Goal: Task Accomplishment & Management: Use online tool/utility

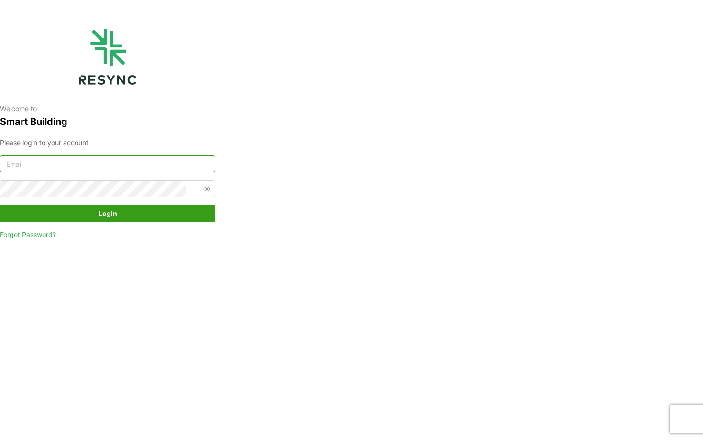
type input "[EMAIL_ADDRESS][DOMAIN_NAME]"
click at [73, 210] on span "Login" at bounding box center [107, 213] width 197 height 16
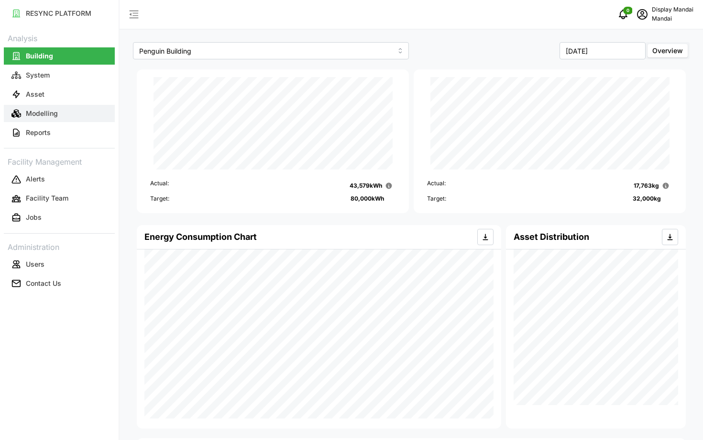
click at [53, 108] on button "Modelling" at bounding box center [59, 113] width 111 height 17
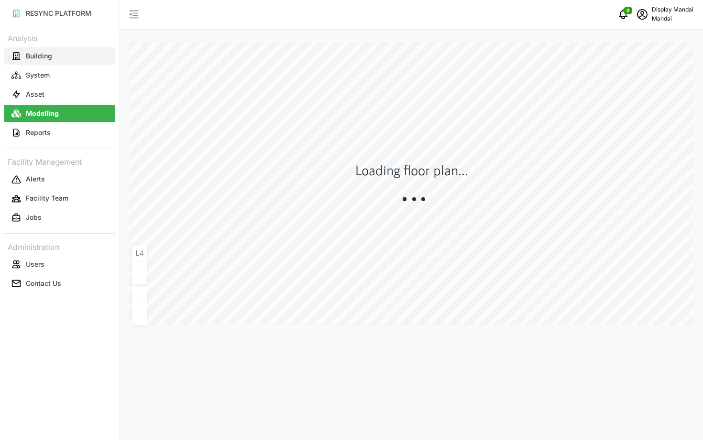
click at [62, 52] on button "Building" at bounding box center [59, 55] width 111 height 17
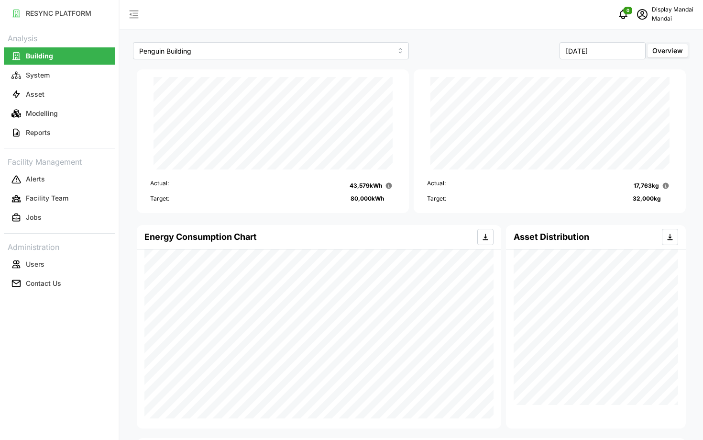
click at [188, 61] on div "Penguin Building" at bounding box center [271, 51] width 281 height 22
click at [74, 120] on button "Modelling" at bounding box center [59, 113] width 111 height 17
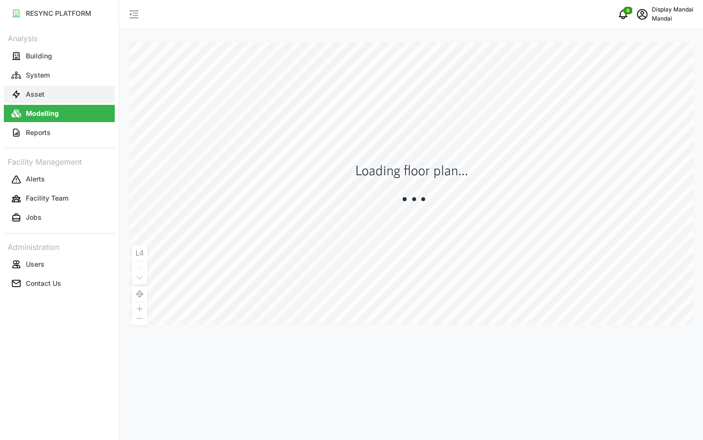
click at [98, 102] on button "Asset" at bounding box center [59, 94] width 111 height 17
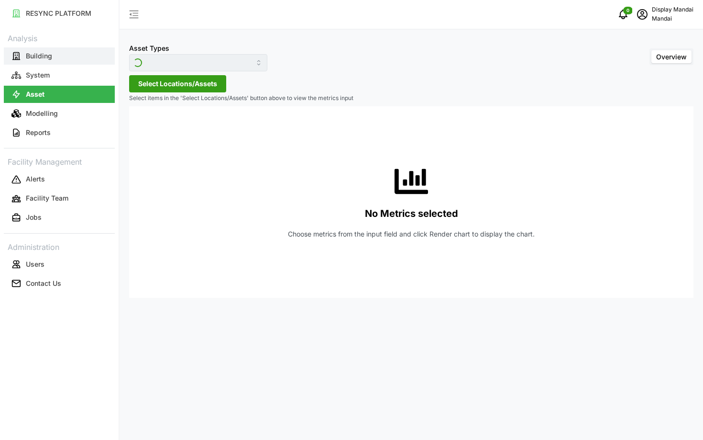
click at [67, 47] on button "Building" at bounding box center [59, 55] width 111 height 17
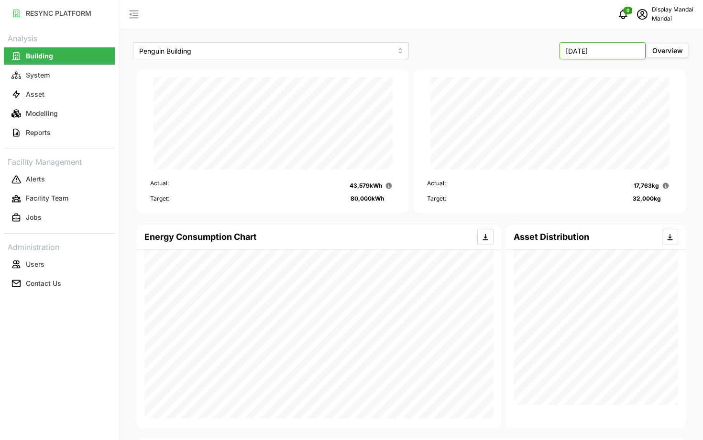
click at [596, 47] on input "August 2025" at bounding box center [603, 50] width 86 height 17
click at [630, 136] on button "Sep" at bounding box center [624, 131] width 41 height 17
type input "September 2025"
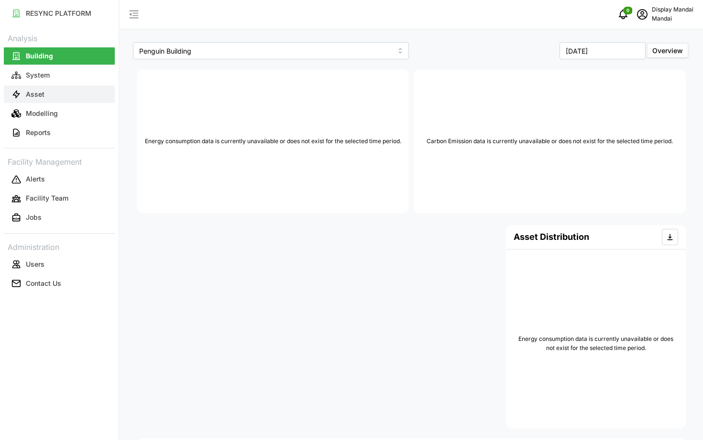
click at [52, 101] on button "Asset" at bounding box center [59, 94] width 111 height 17
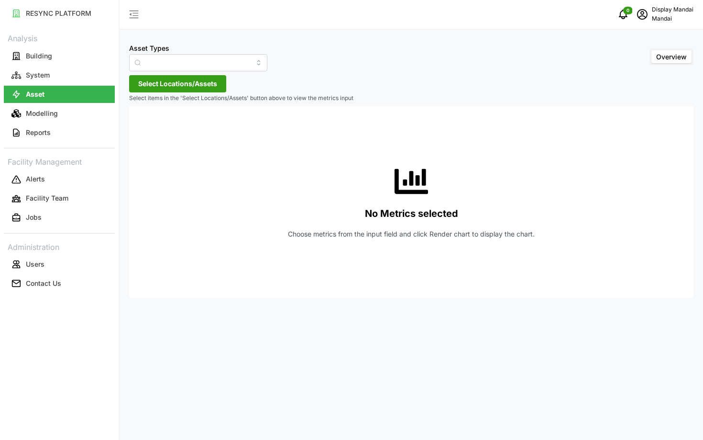
type input "Air Handling Unit"
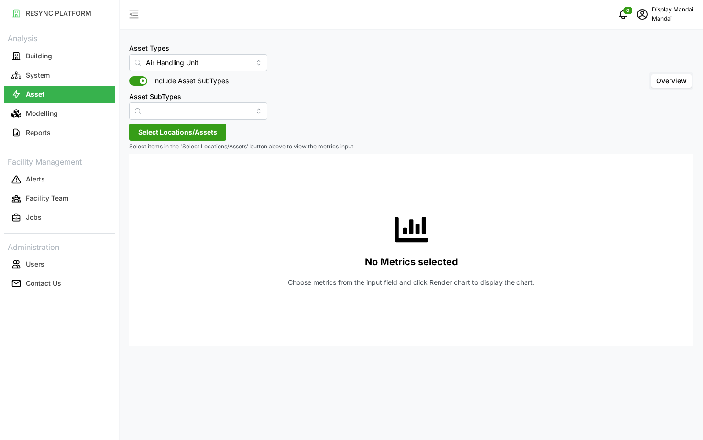
click at [185, 134] on span "Select Locations/Assets" at bounding box center [177, 132] width 79 height 16
click at [151, 176] on span "Select Penguin Building" at bounding box center [153, 176] width 6 height 6
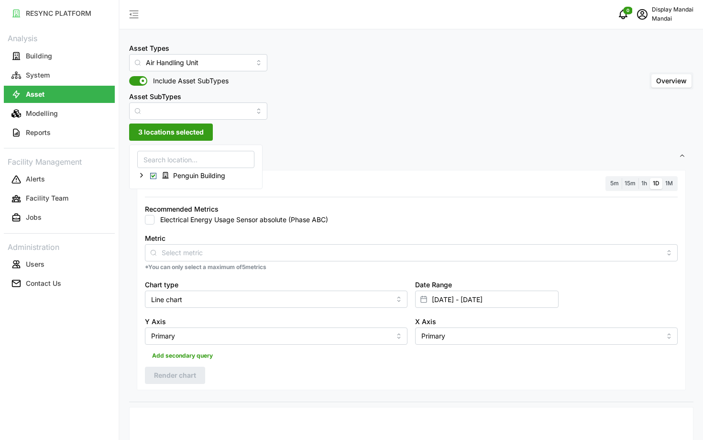
click at [611, 177] on div "5m 15m 1h 1D 1M" at bounding box center [642, 183] width 72 height 15
click at [615, 182] on span "5m" at bounding box center [614, 182] width 9 height 7
click at [607, 178] on input "5m" at bounding box center [607, 178] width 0 height 0
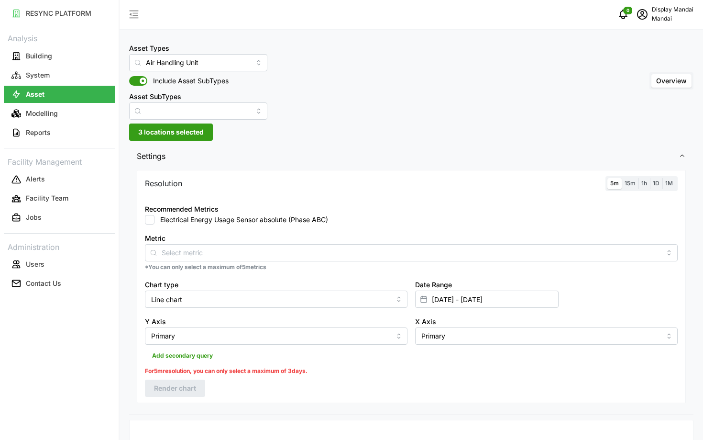
click at [632, 179] on label "15m" at bounding box center [630, 183] width 17 height 11
click at [622, 178] on input "15m" at bounding box center [622, 178] width 0 height 0
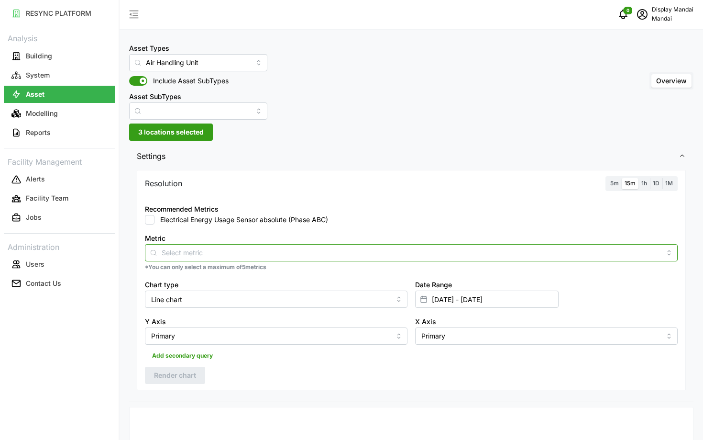
click at [266, 252] on input "Metric" at bounding box center [411, 252] width 499 height 11
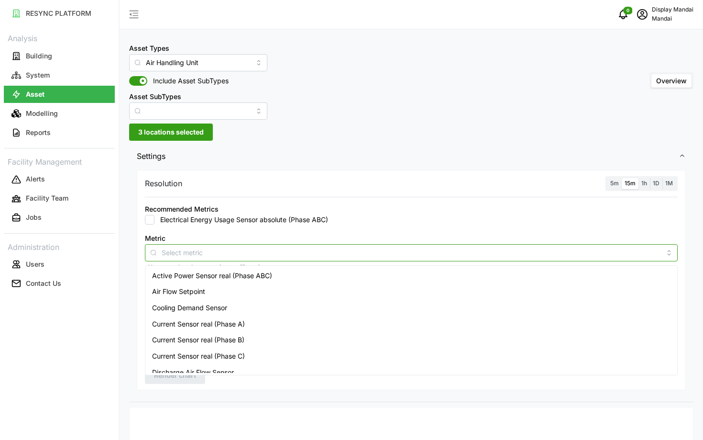
click at [225, 283] on div "Active Power Sensor real (Phase ABC)" at bounding box center [411, 275] width 528 height 16
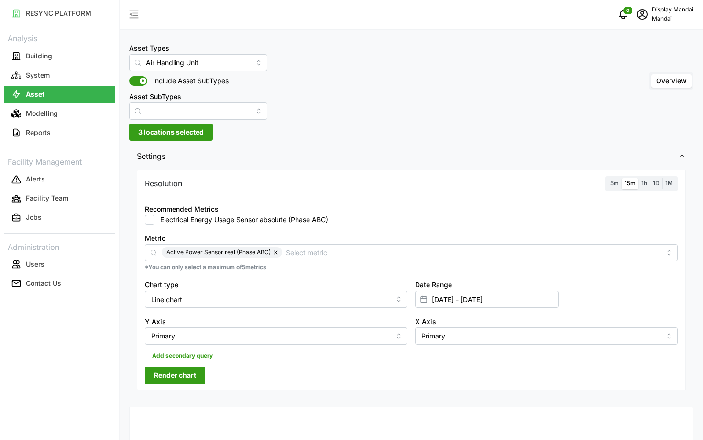
click at [71, 385] on div "RESYNC PLATFORM Analysis Building System Asset Modelling Reports Facility Manag…" at bounding box center [59, 220] width 119 height 440
click at [169, 380] on span "Render chart" at bounding box center [175, 375] width 42 height 16
